Goal: Task Accomplishment & Management: Manage account settings

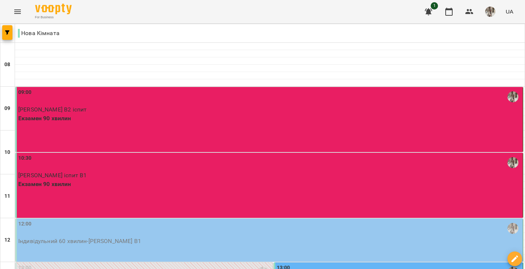
scroll to position [168, 0]
click at [143, 220] on div "12:00" at bounding box center [269, 228] width 503 height 17
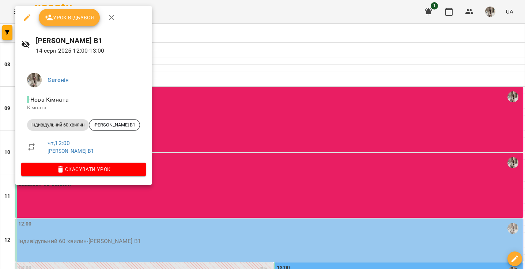
click at [80, 20] on span "Урок відбувся" at bounding box center [70, 17] width 50 height 9
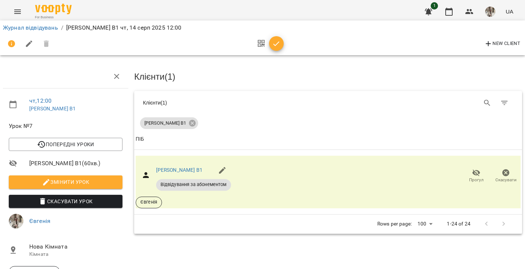
click at [279, 49] on button "button" at bounding box center [276, 43] width 15 height 15
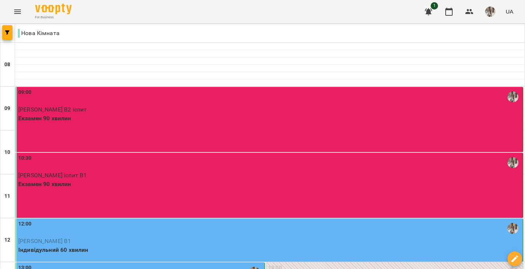
scroll to position [224, 0]
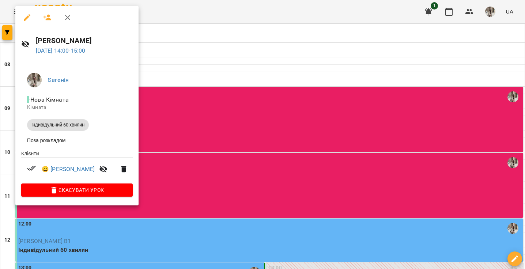
click at [194, 145] on div at bounding box center [262, 134] width 525 height 269
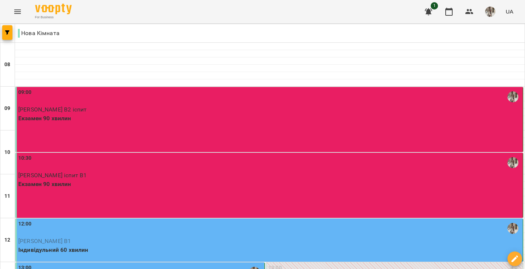
scroll to position [380, 0]
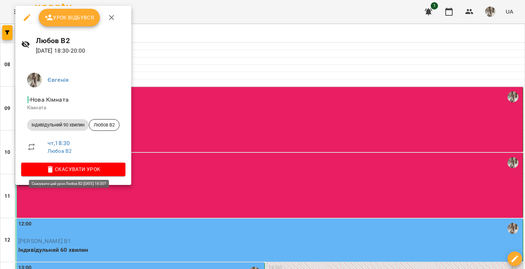
click at [63, 166] on span "Скасувати Урок" at bounding box center [73, 169] width 92 height 9
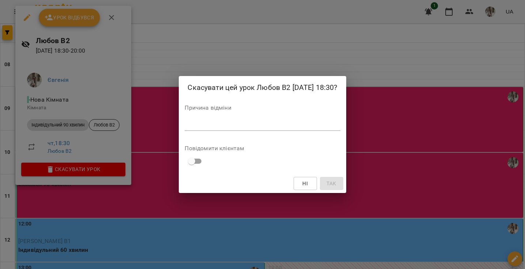
click at [204, 119] on div "Причина відміни *" at bounding box center [262, 119] width 155 height 29
click at [196, 130] on div "*" at bounding box center [262, 125] width 155 height 11
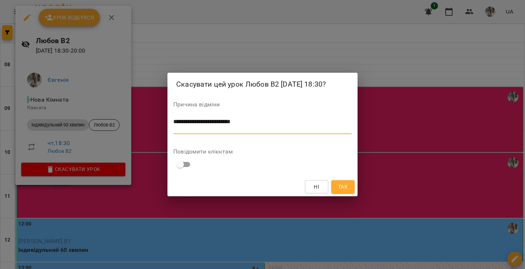
type textarea "**********"
click at [342, 190] on span "Так" at bounding box center [343, 186] width 10 height 9
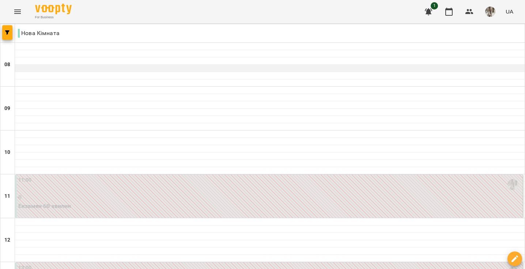
scroll to position [0, 0]
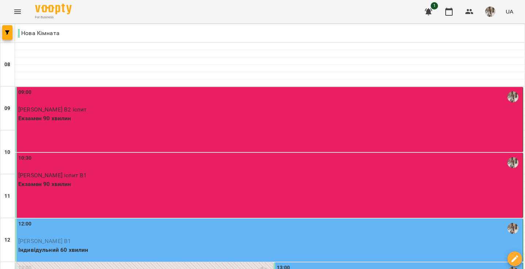
scroll to position [370, 0]
